Goal: Feedback & Contribution: Leave review/rating

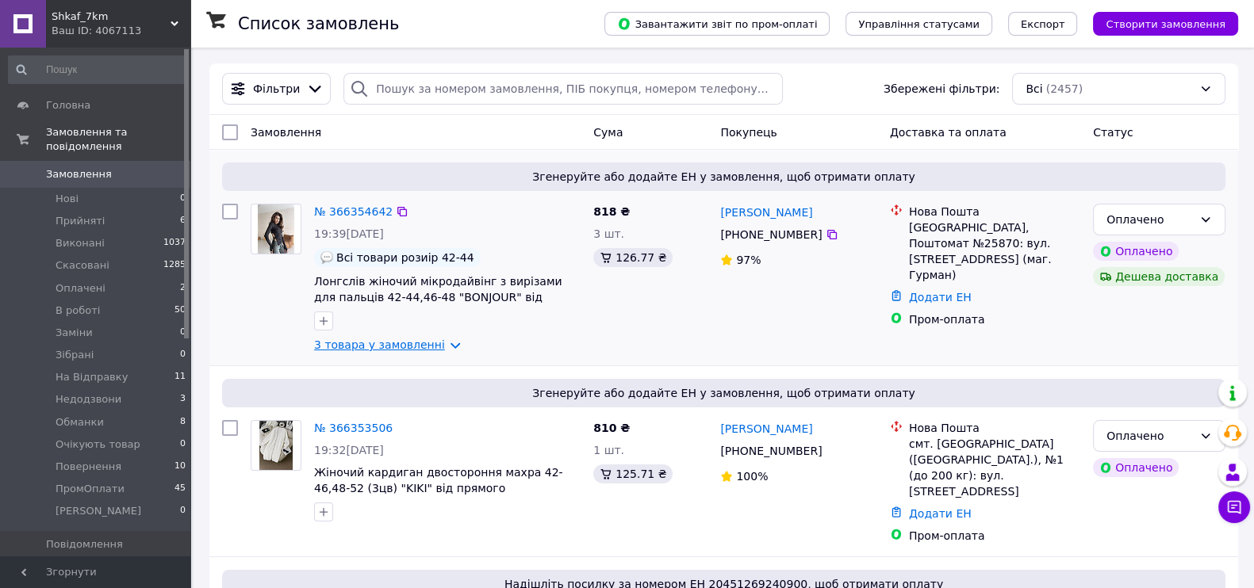
click at [389, 341] on link "3 товара у замовленні" at bounding box center [379, 345] width 131 height 13
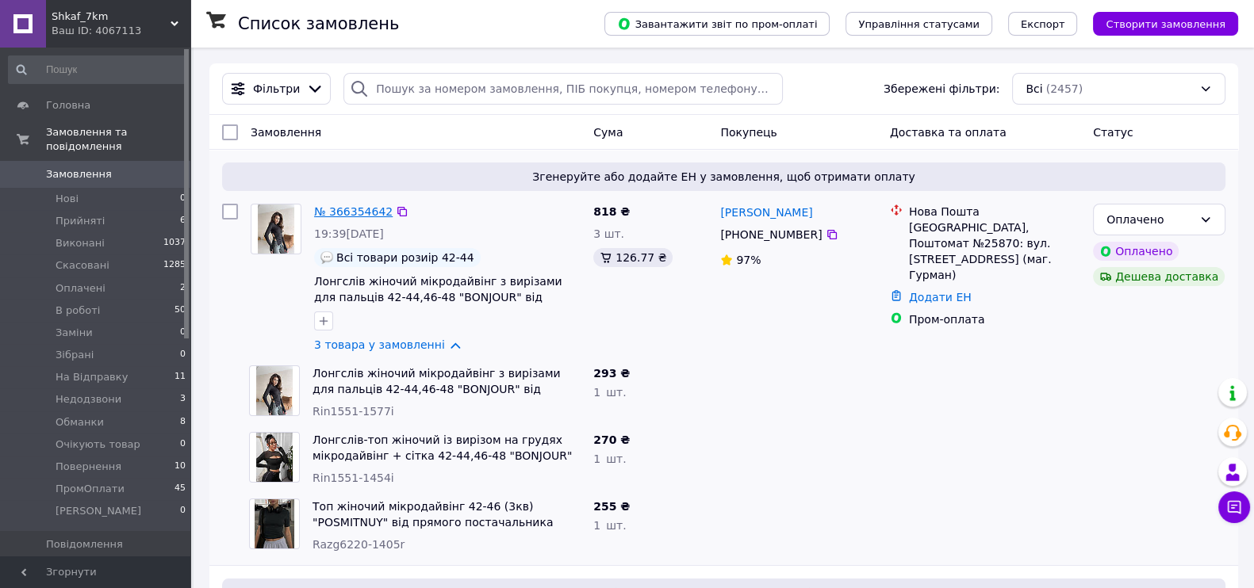
click at [355, 209] on link "№ 366354642" at bounding box center [353, 211] width 79 height 13
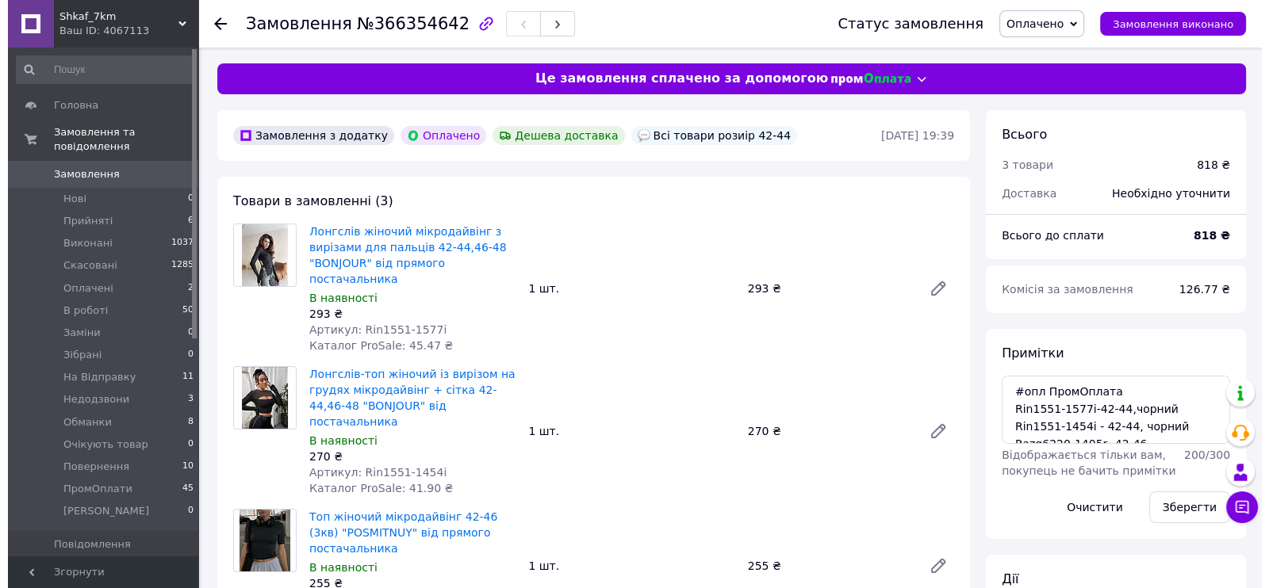
scroll to position [396, 0]
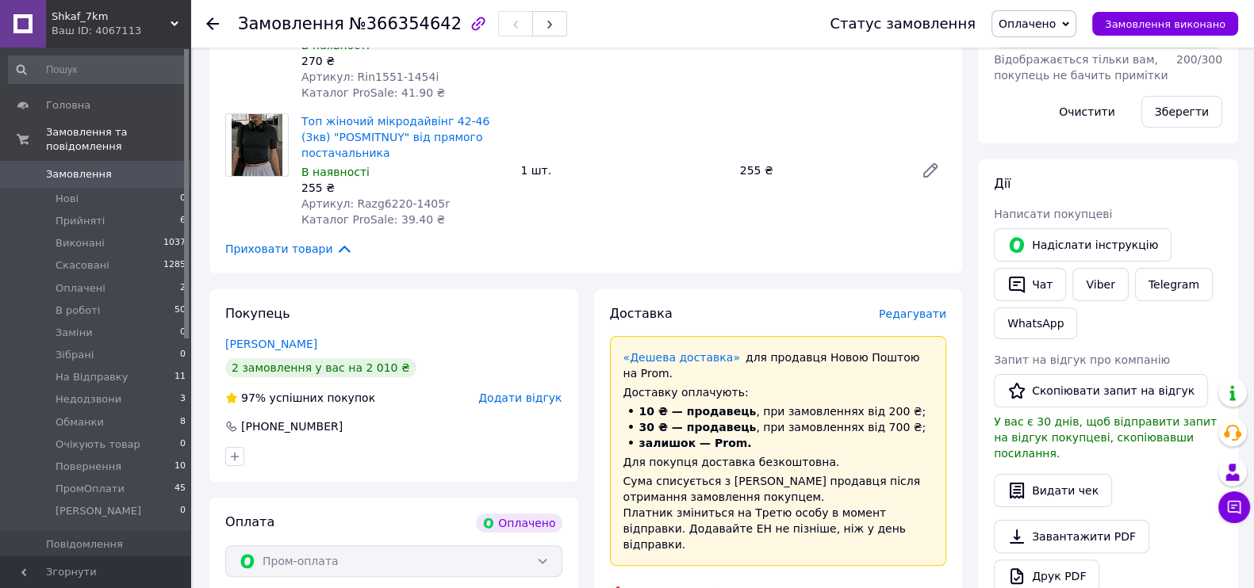
click at [531, 392] on span "Додати відгук" at bounding box center [519, 398] width 83 height 13
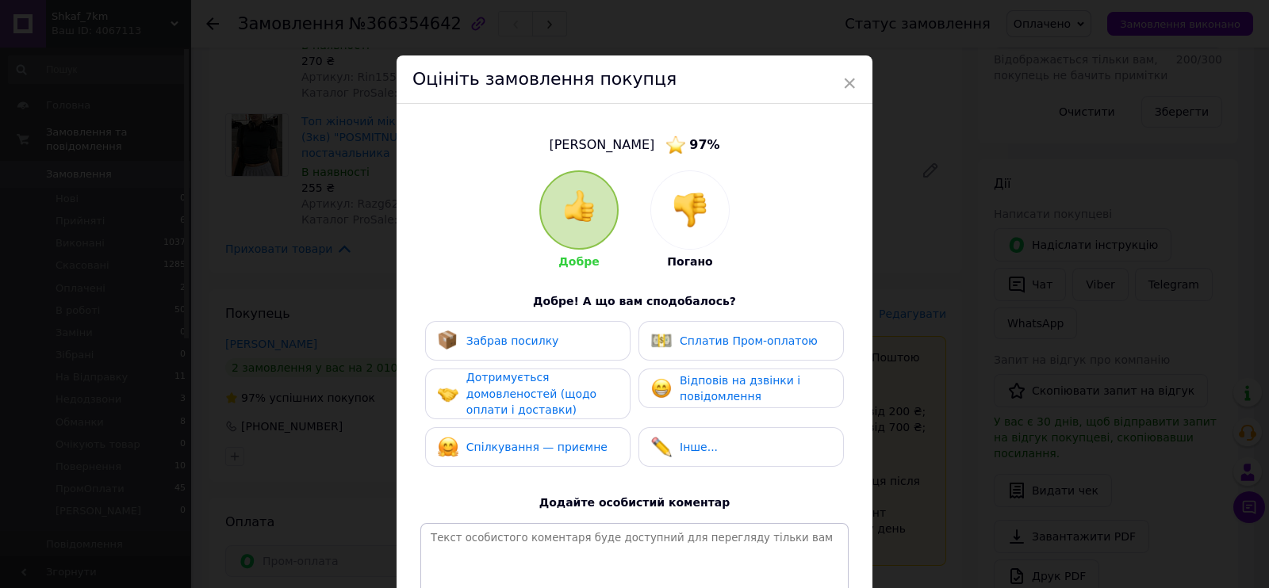
click at [684, 193] on img at bounding box center [689, 210] width 35 height 35
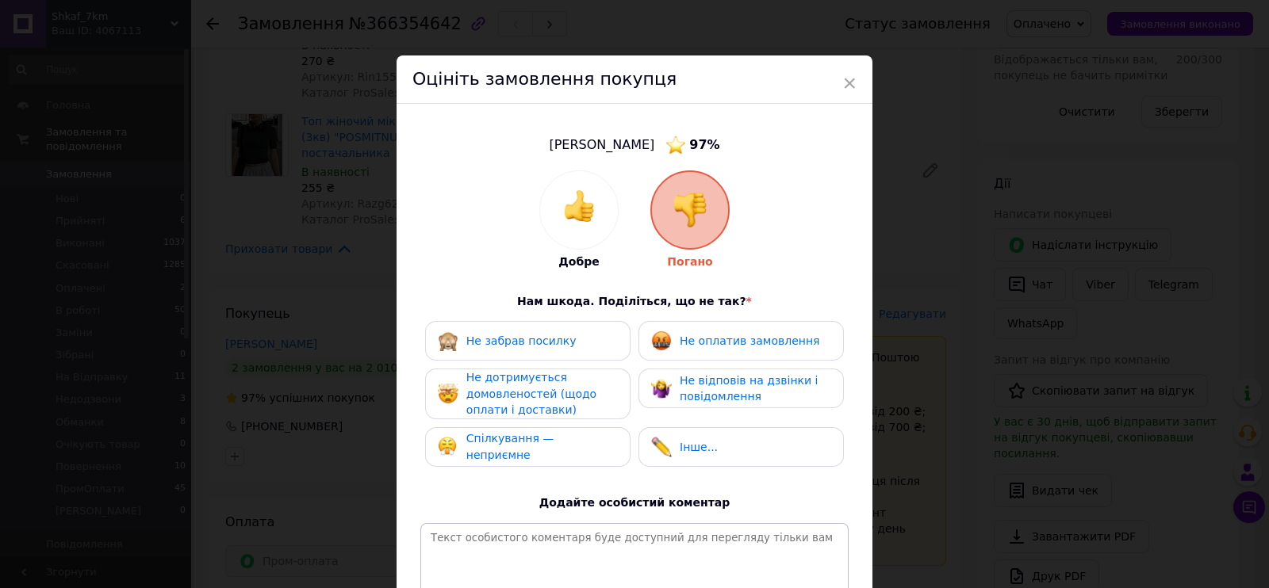
click at [703, 336] on span "Не оплатив замовлення" at bounding box center [750, 341] width 140 height 13
drag, startPoint x: 734, startPoint y: 377, endPoint x: 562, endPoint y: 403, distance: 174.1
click at [698, 382] on span "Не відповів на дзвінки і повідомлення" at bounding box center [749, 388] width 138 height 29
drag, startPoint x: 562, startPoint y: 403, endPoint x: 561, endPoint y: 418, distance: 15.1
click at [561, 404] on div "Не дотримується домовленостей (щодо оплати і доставки)" at bounding box center [541, 394] width 151 height 49
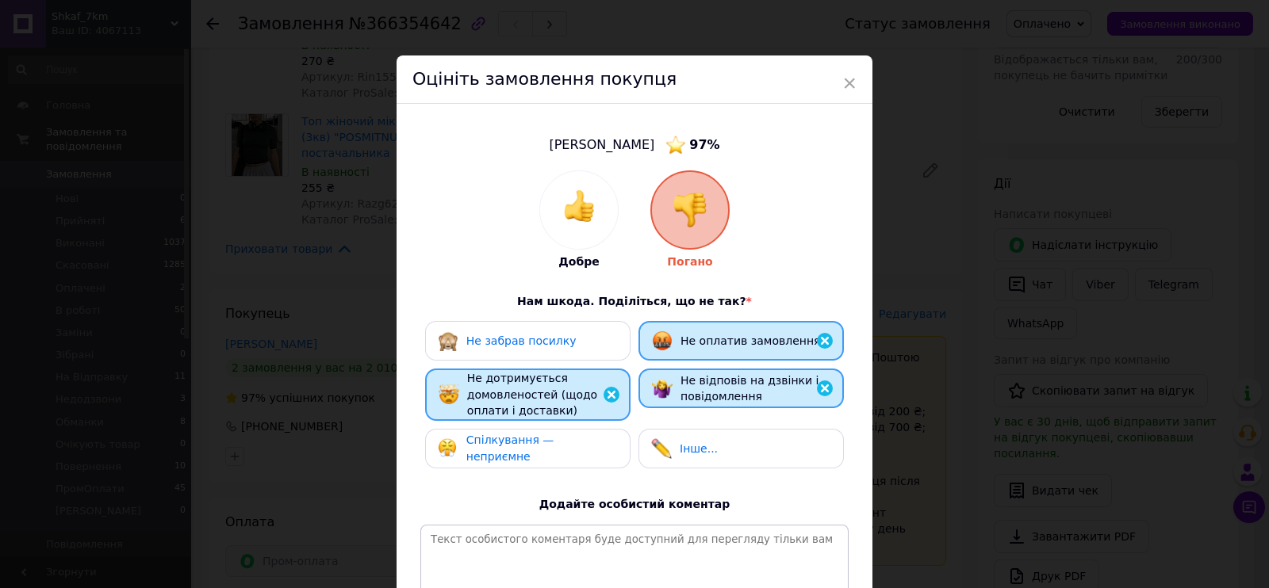
click at [567, 435] on div "Спілкування — неприємне" at bounding box center [527, 449] width 205 height 40
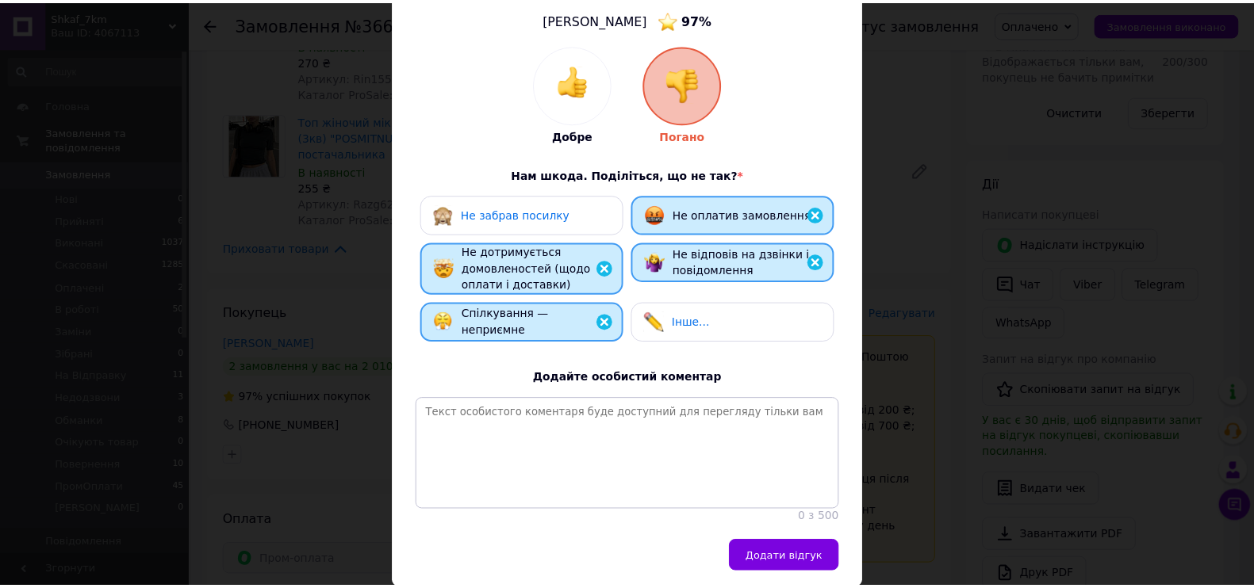
scroll to position [197, 0]
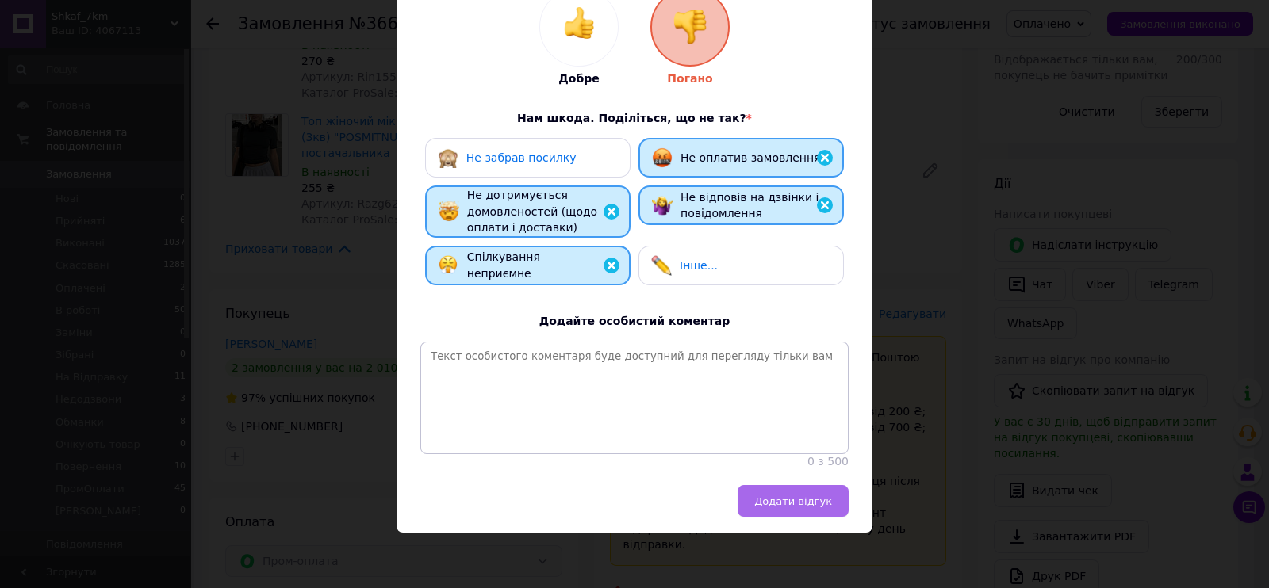
click at [786, 498] on span "Додати відгук" at bounding box center [793, 502] width 78 height 12
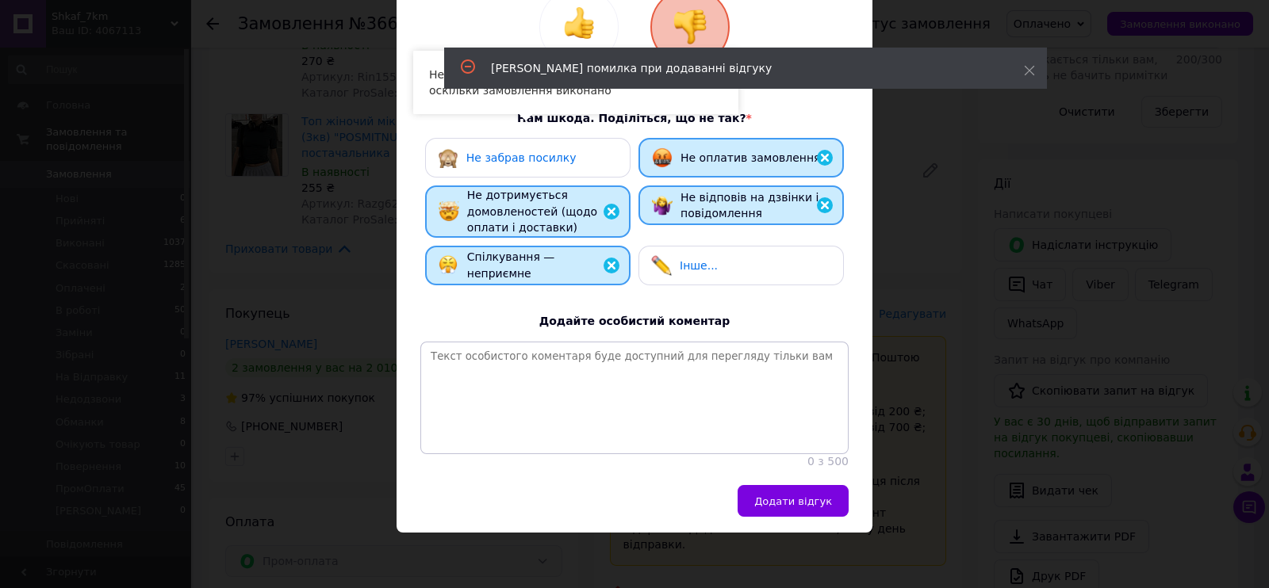
click at [228, 50] on div "× Оцініть замовлення покупця Цигиця Катерина 97 % Добре Погано Нам шкода. Поділ…" at bounding box center [634, 294] width 1269 height 588
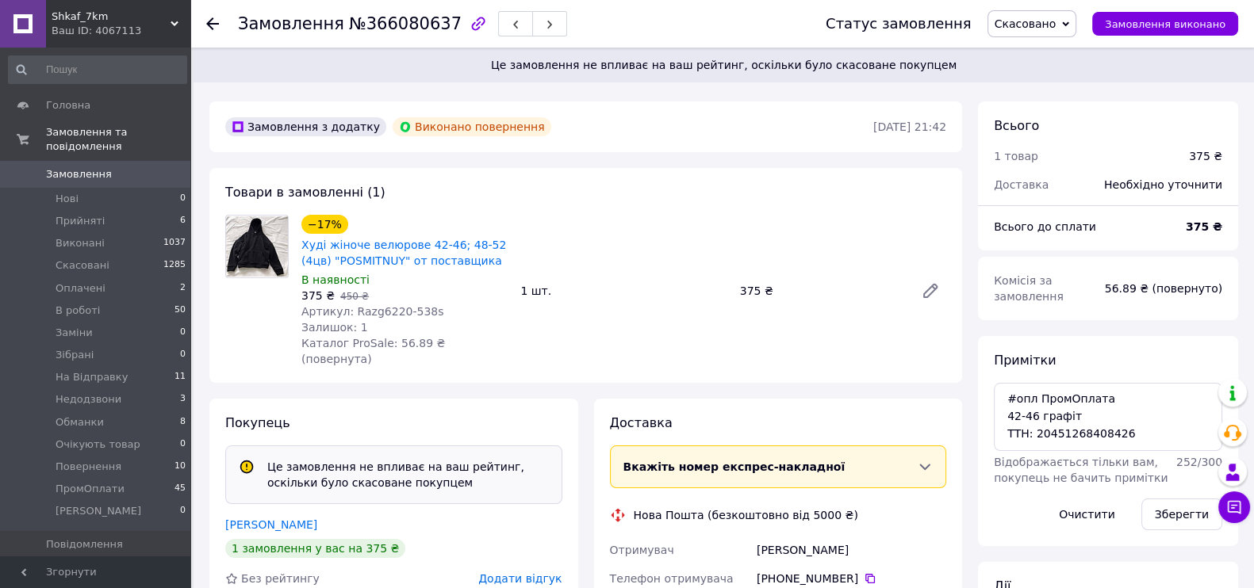
scroll to position [199, 0]
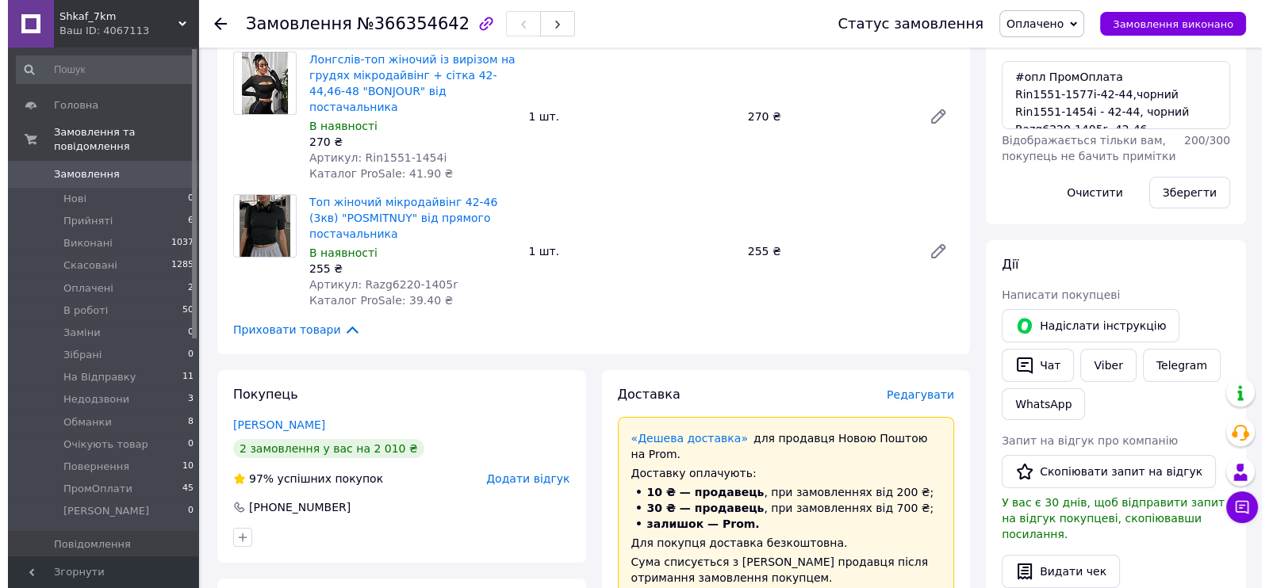
scroll to position [533, 0]
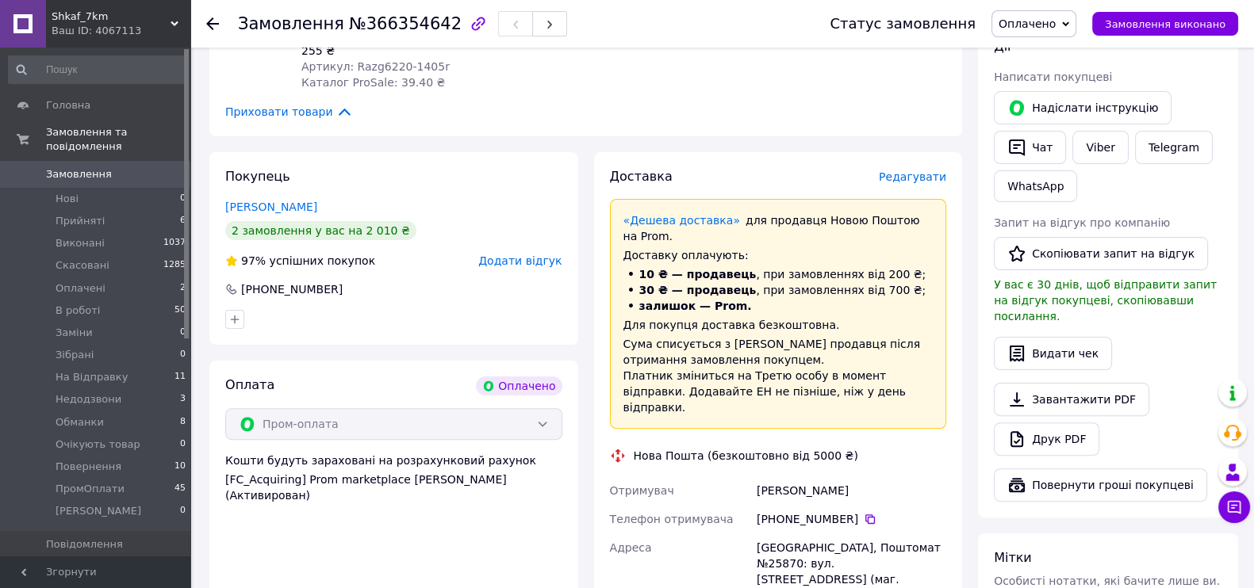
click at [511, 255] on span "Додати відгук" at bounding box center [519, 261] width 83 height 13
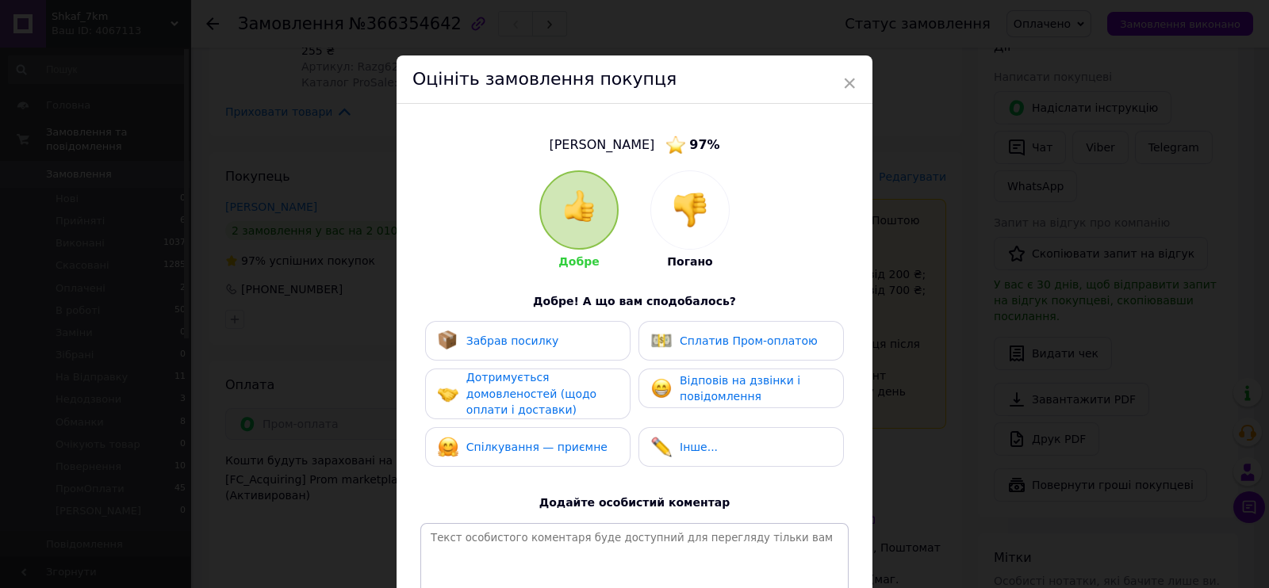
click at [672, 199] on img at bounding box center [689, 210] width 35 height 35
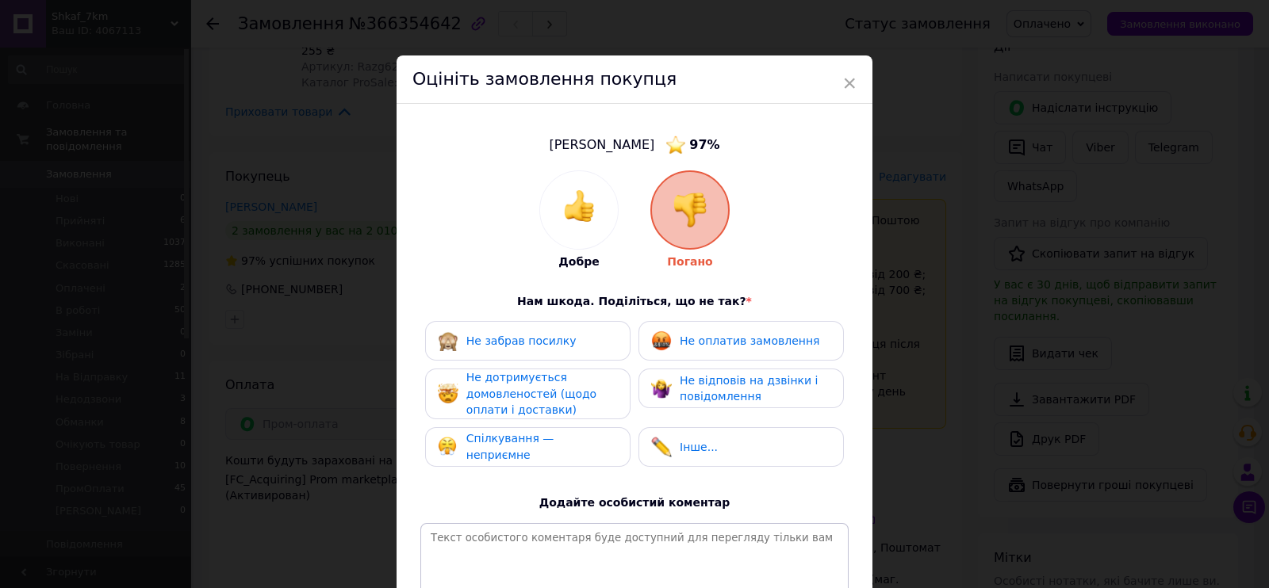
click at [701, 349] on div "Не оплатив замовлення" at bounding box center [735, 341] width 168 height 21
drag, startPoint x: 719, startPoint y: 377, endPoint x: 602, endPoint y: 391, distance: 118.2
click at [703, 378] on span "Не відповів на дзвінки і повідомлення" at bounding box center [749, 388] width 138 height 29
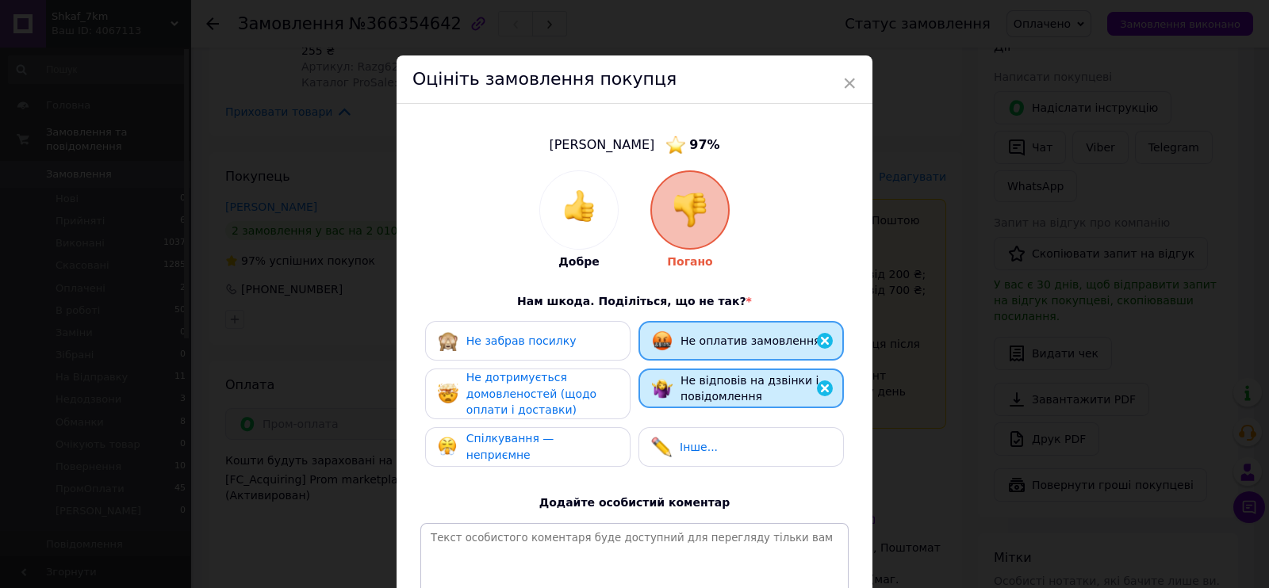
drag, startPoint x: 602, startPoint y: 391, endPoint x: 603, endPoint y: 400, distance: 9.5
click at [601, 391] on div "Не дотримується домовленостей (щодо оплати і доставки)" at bounding box center [541, 394] width 151 height 49
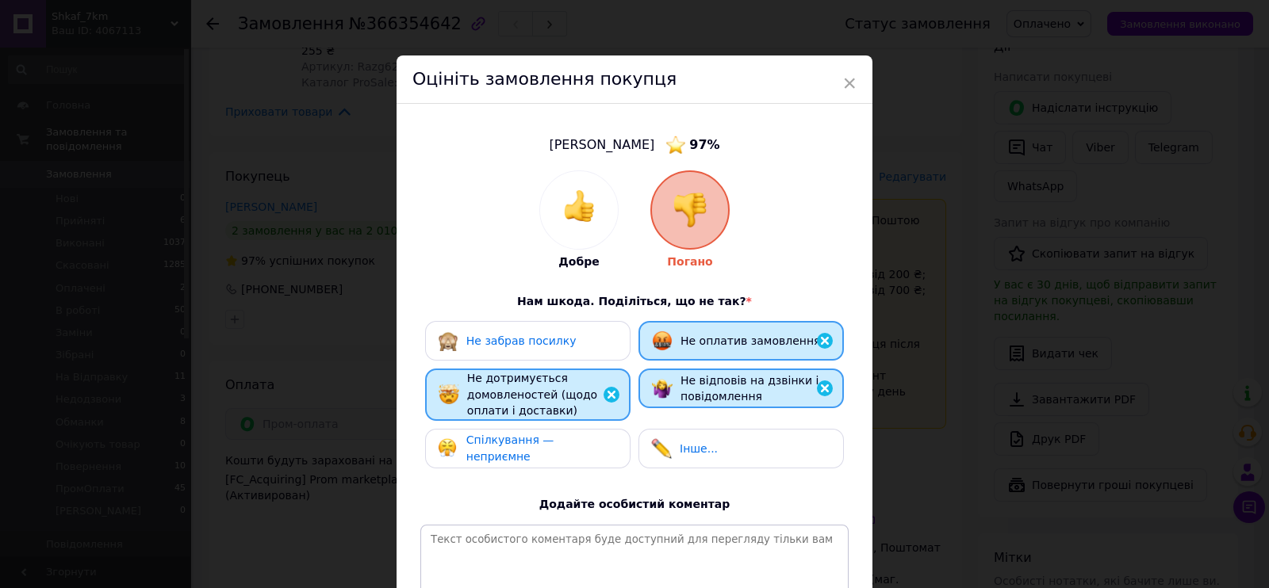
click at [607, 423] on div "Не забрав посилку Не оплатив замовлення Не дотримується домовленостей (щодо опл…" at bounding box center [634, 398] width 428 height 155
click at [605, 435] on div "Спілкування — неприємне" at bounding box center [527, 449] width 205 height 40
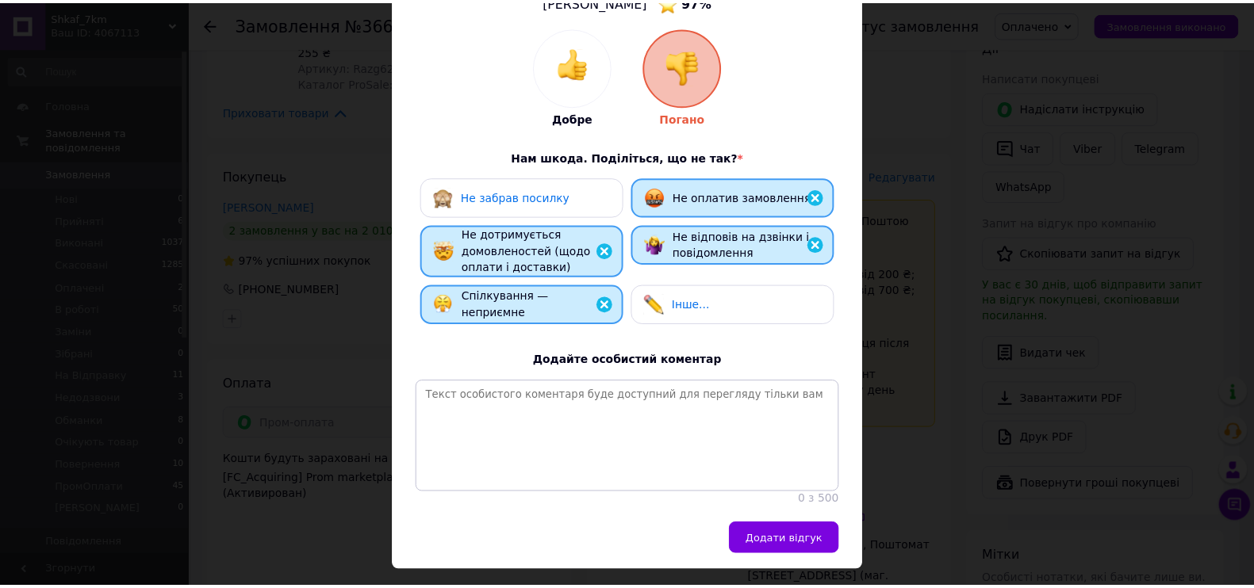
scroll to position [197, 0]
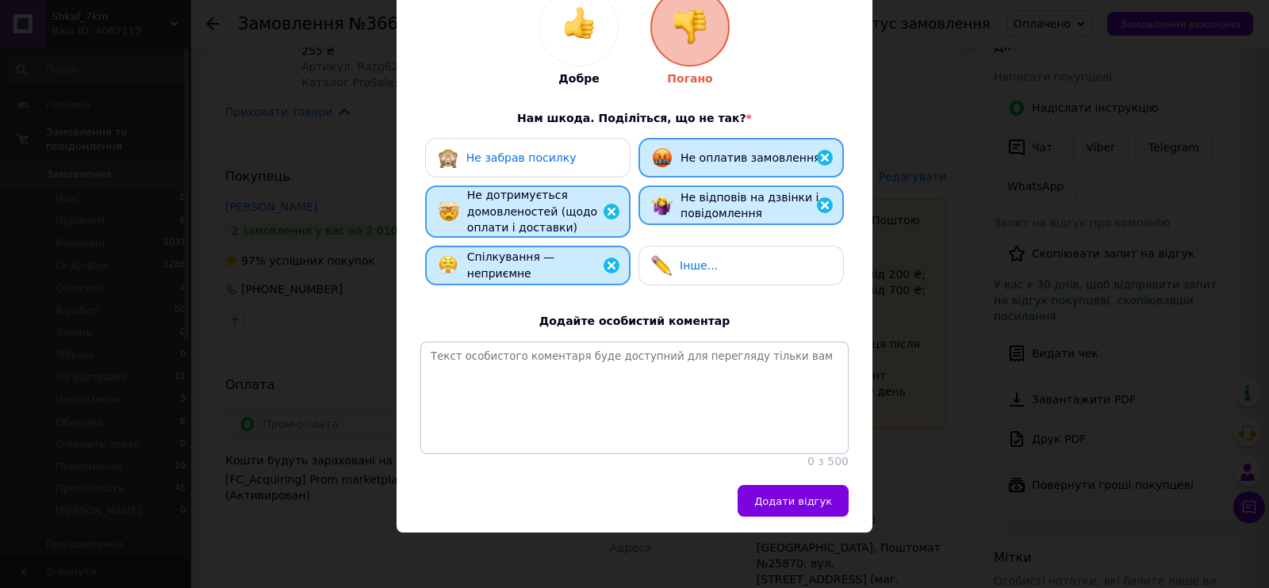
click at [818, 478] on div "[PERSON_NAME] 97 % Добре Погано Нам шкода. Поділіться, що не так? * Не забрав п…" at bounding box center [634, 203] width 476 height 565
click at [821, 488] on button "Додати відгук" at bounding box center [792, 501] width 111 height 32
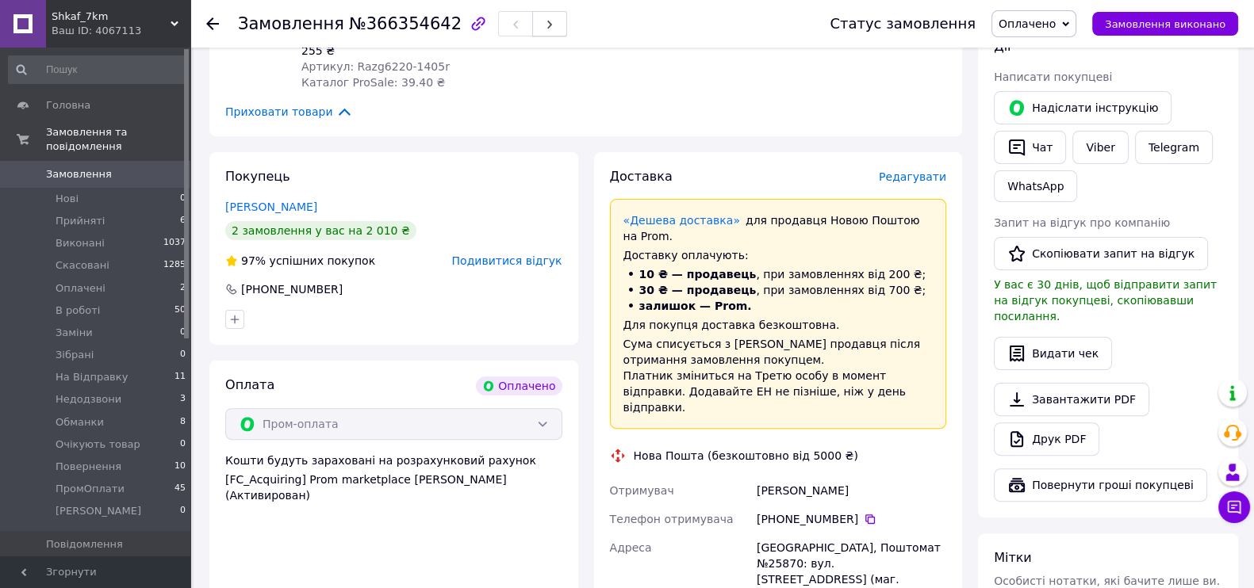
click at [545, 19] on span "button" at bounding box center [550, 24] width 10 height 12
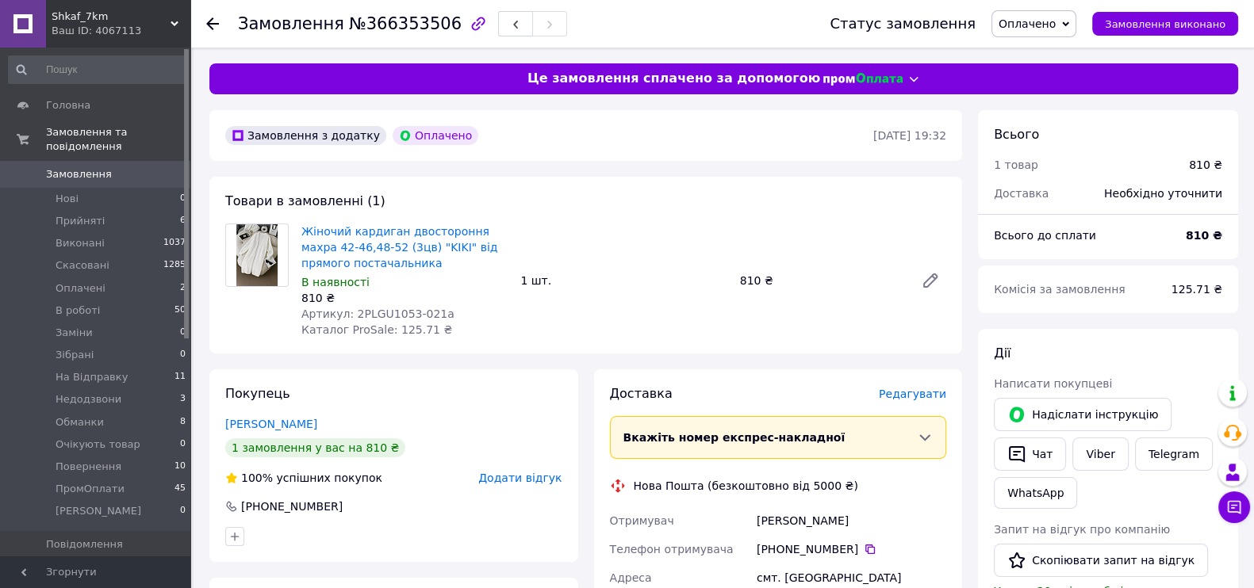
click at [92, 161] on link "Замовлення 0" at bounding box center [97, 174] width 195 height 27
